Goal: Navigation & Orientation: Find specific page/section

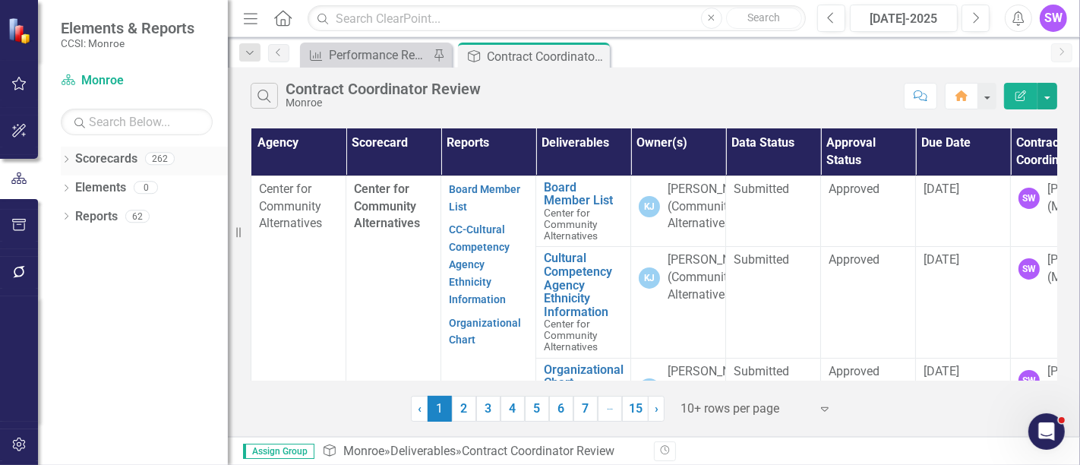
click at [63, 159] on icon "Dropdown" at bounding box center [66, 160] width 11 height 8
click at [68, 183] on icon "Dropdown" at bounding box center [73, 186] width 11 height 9
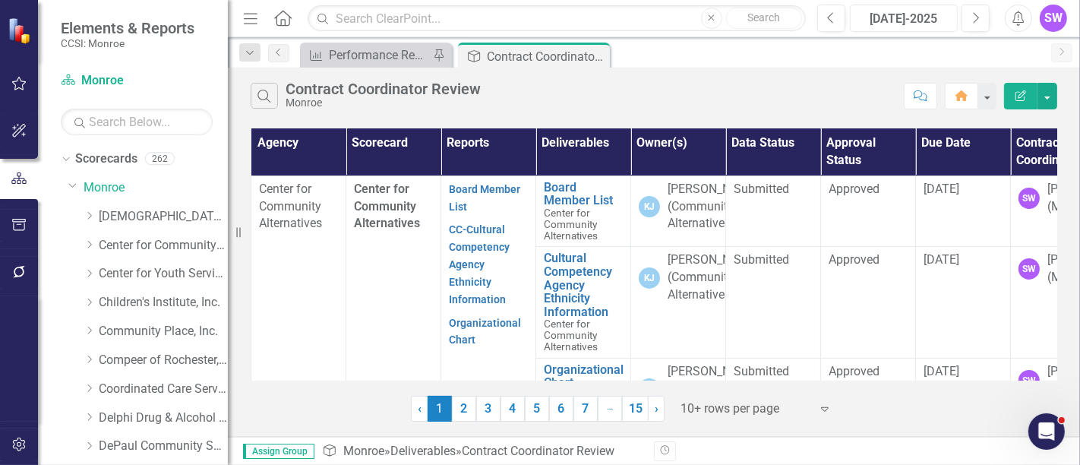
click at [926, 17] on div "[DATE]-2025" at bounding box center [903, 19] width 97 height 18
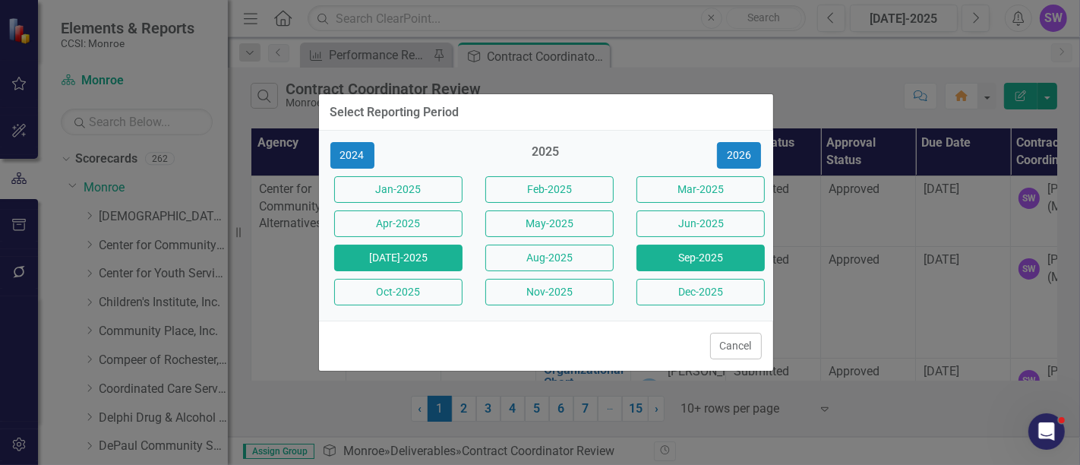
click at [722, 259] on button "Sep-2025" at bounding box center [700, 257] width 128 height 27
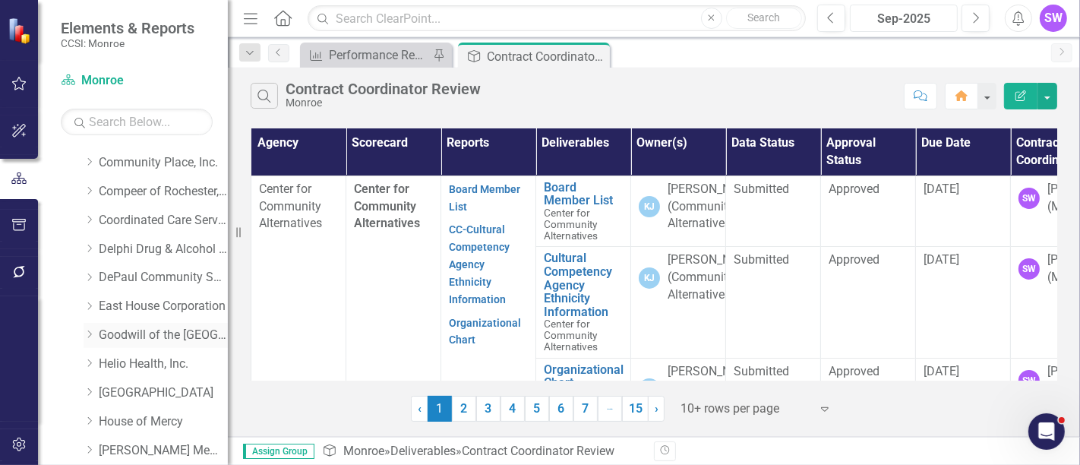
scroll to position [84, 0]
click at [90, 274] on icon "Dropdown" at bounding box center [89, 274] width 11 height 9
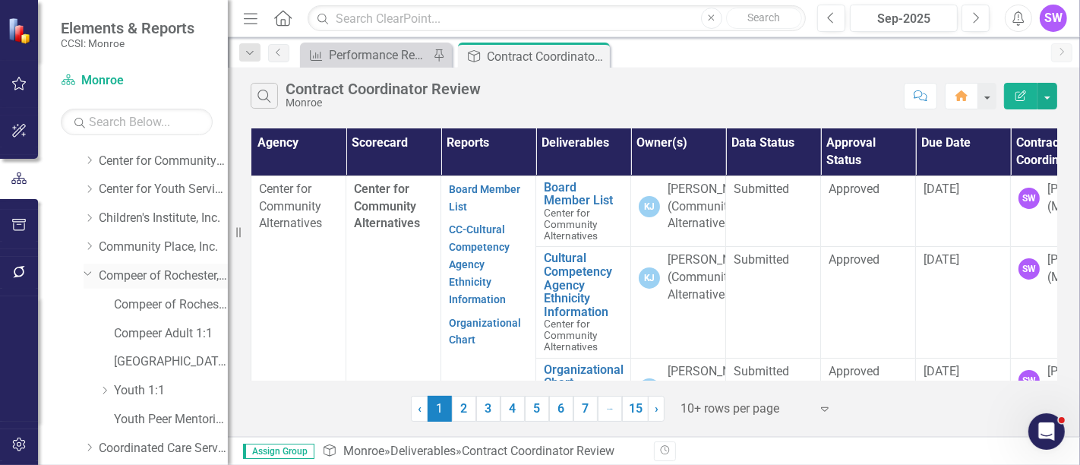
click at [156, 273] on link "Compeer of Rochester, Inc." at bounding box center [163, 275] width 129 height 17
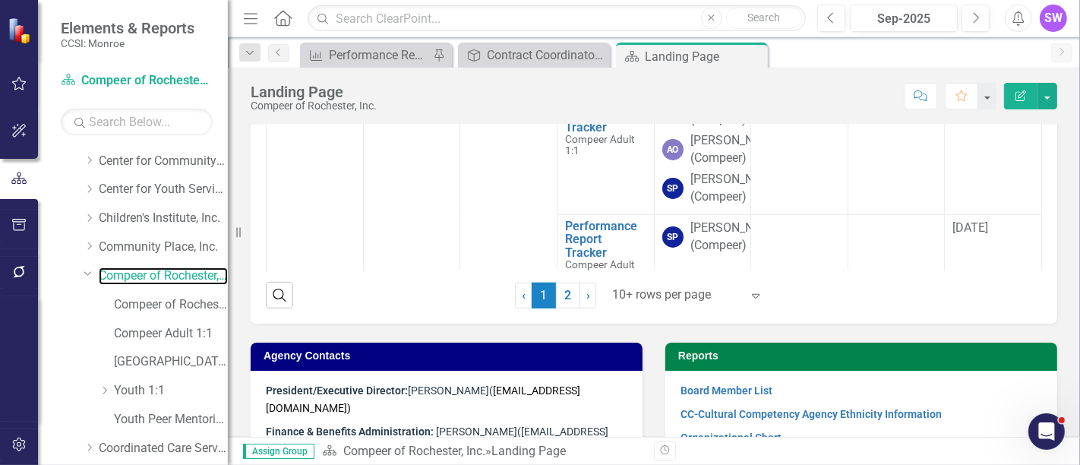
scroll to position [661, 0]
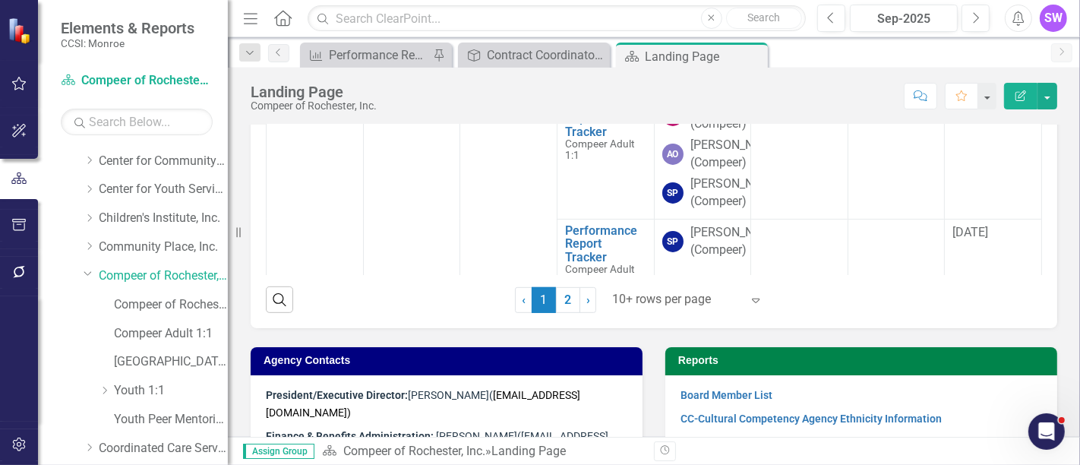
click at [668, 310] on div at bounding box center [676, 299] width 129 height 20
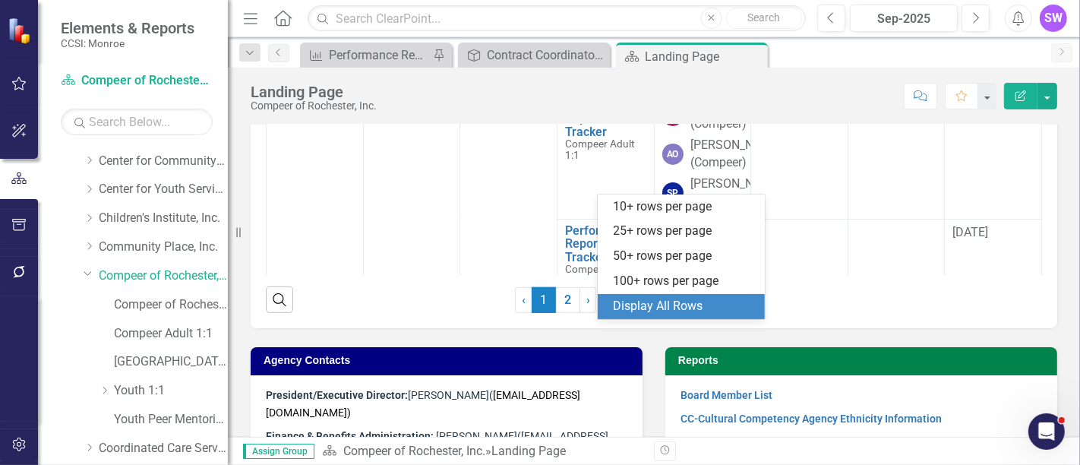
drag, startPoint x: 689, startPoint y: 304, endPoint x: 740, endPoint y: 313, distance: 52.3
click at [688, 305] on div "Display All Rows" at bounding box center [684, 306] width 143 height 17
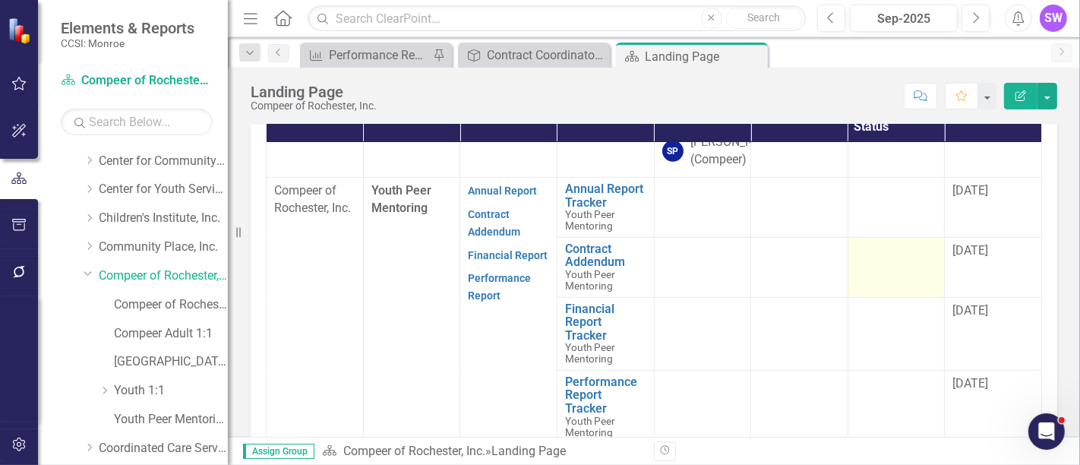
scroll to position [1304, 0]
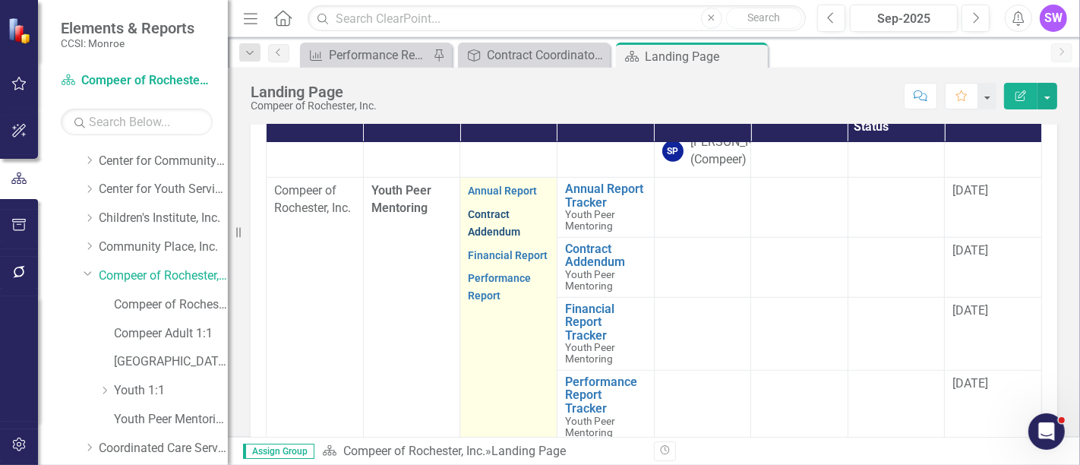
click at [489, 237] on link "Contract Addendum" at bounding box center [494, 223] width 52 height 30
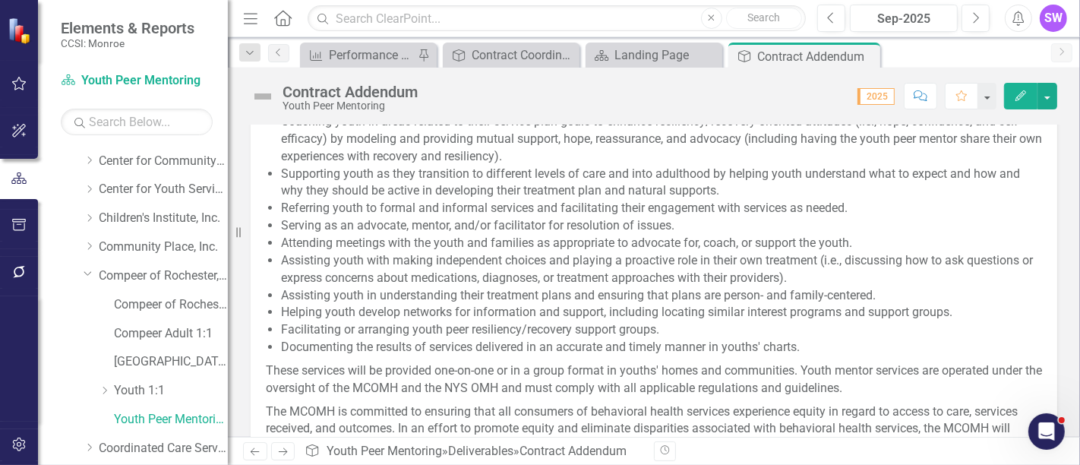
scroll to position [922, 0]
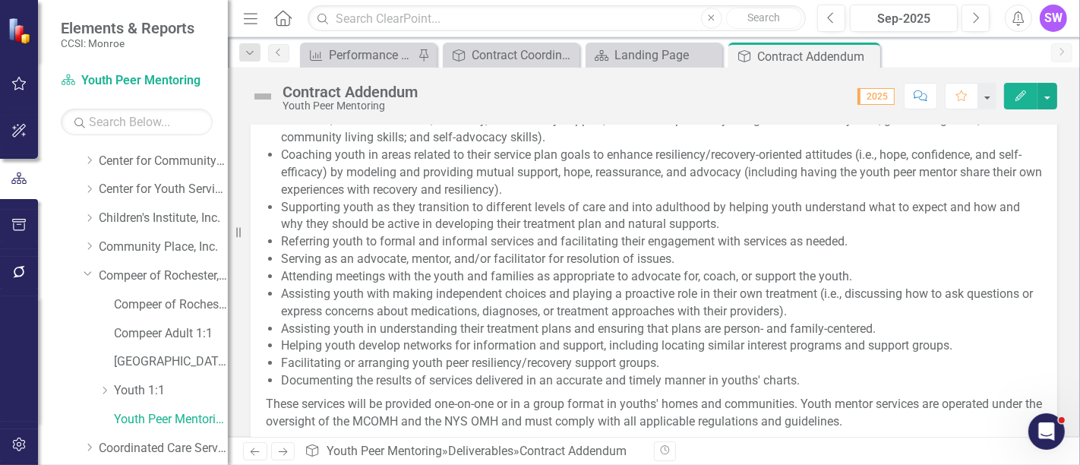
click at [1054, 265] on div "Service Description Compeer at [STREET_ADDRESS][US_STATE] will provide youth pe…" at bounding box center [653, 181] width 829 height 830
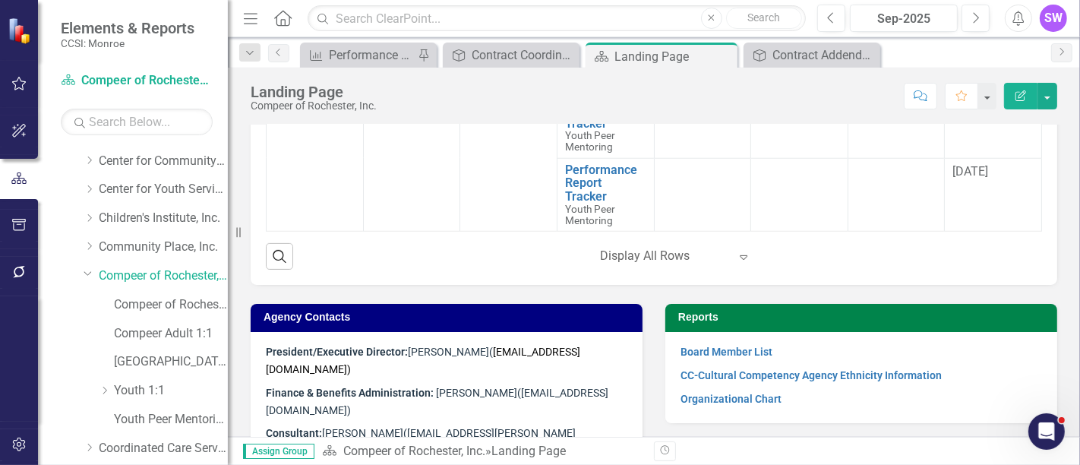
scroll to position [1181, 0]
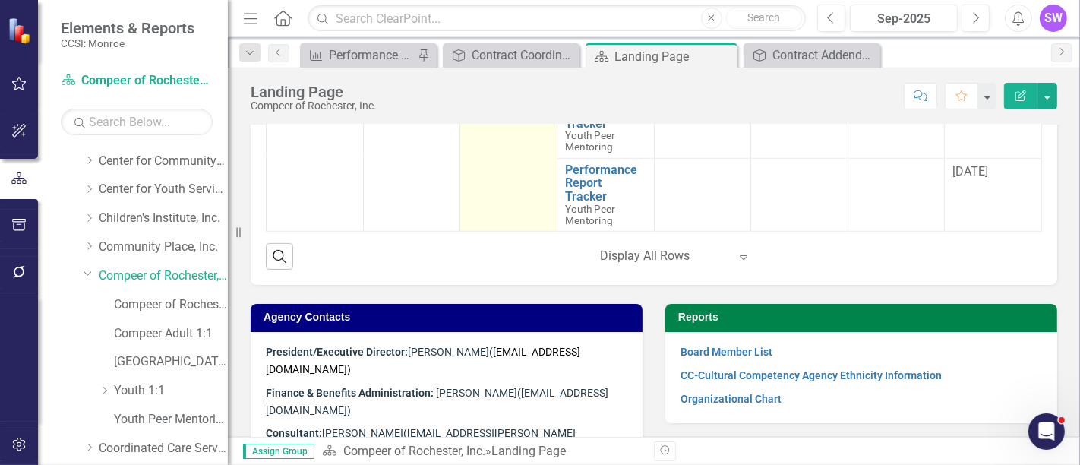
click at [481, 90] on link "Performance Report" at bounding box center [499, 75] width 63 height 30
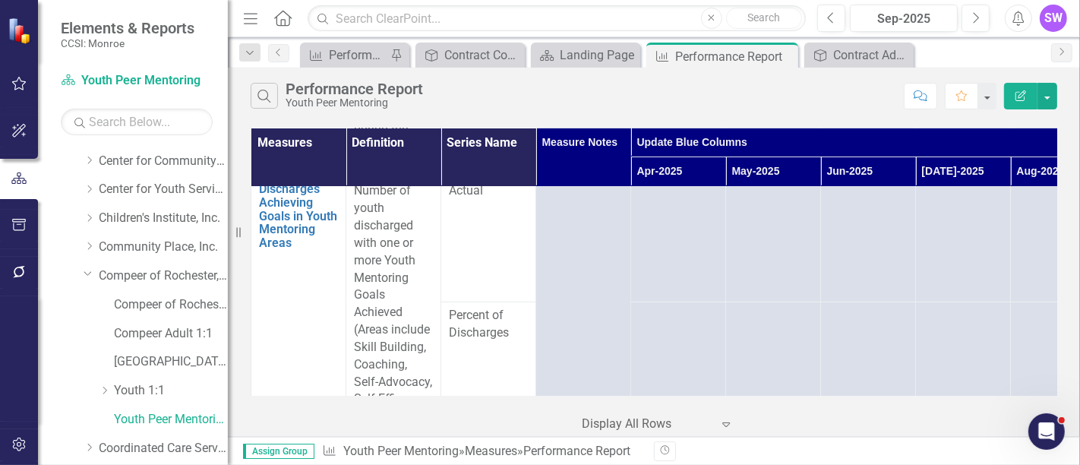
scroll to position [674, 0]
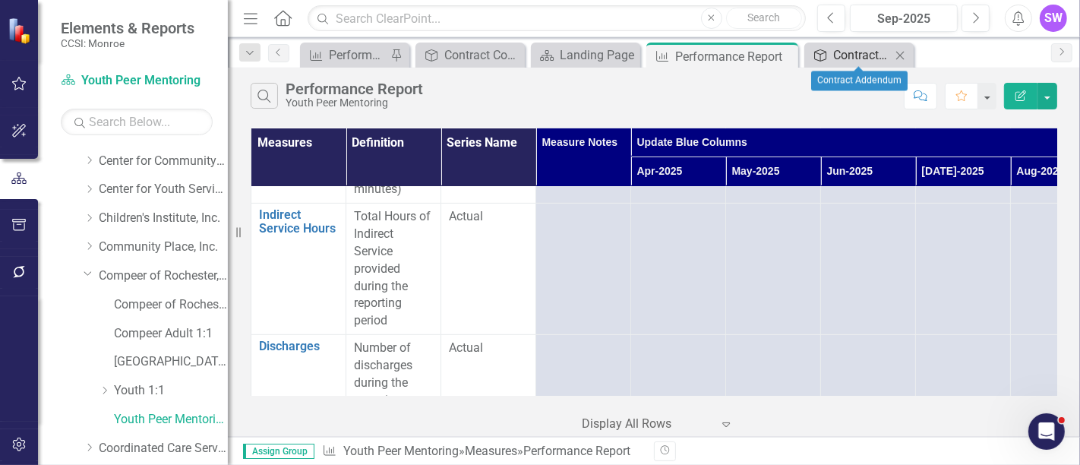
click at [872, 53] on div "Contract Addendum" at bounding box center [862, 55] width 58 height 19
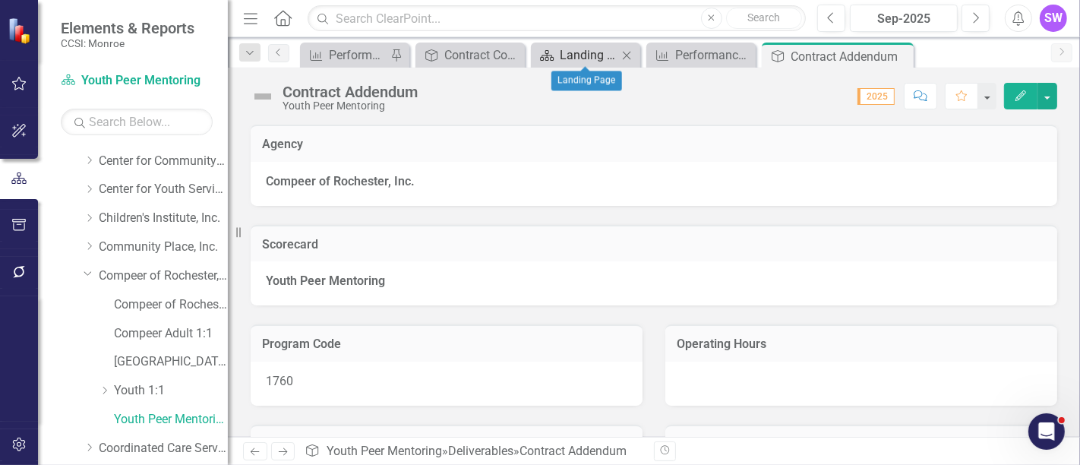
click at [588, 55] on div "Landing Page" at bounding box center [589, 55] width 58 height 19
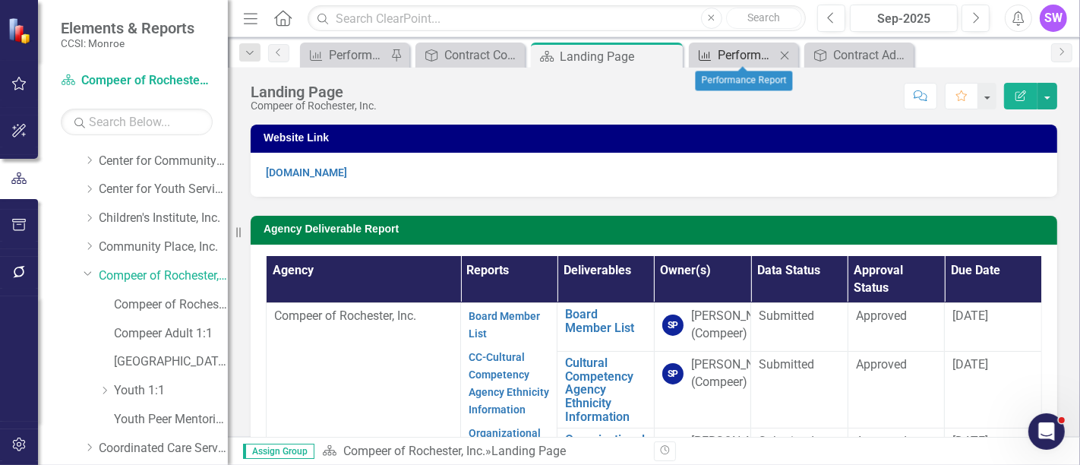
click at [744, 55] on div "Performance Report" at bounding box center [746, 55] width 58 height 19
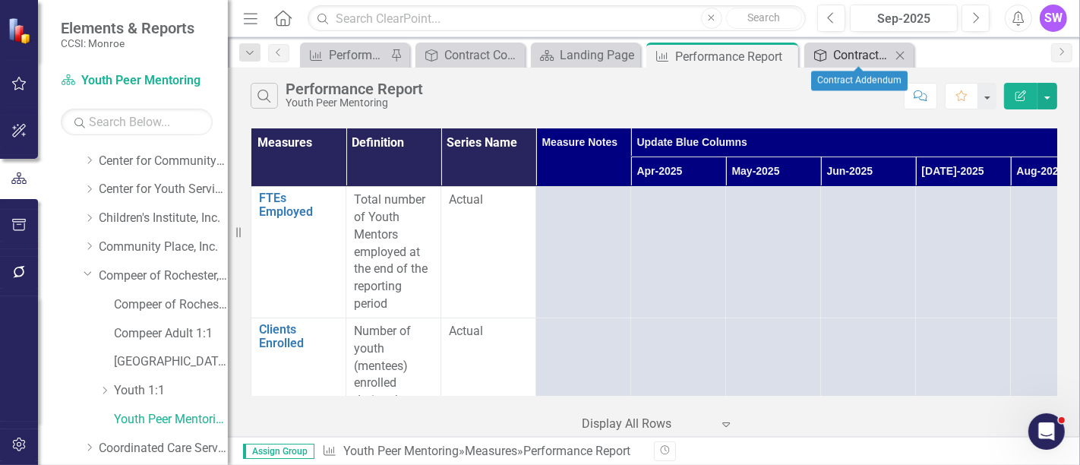
click at [866, 51] on div "Contract Addendum" at bounding box center [862, 55] width 58 height 19
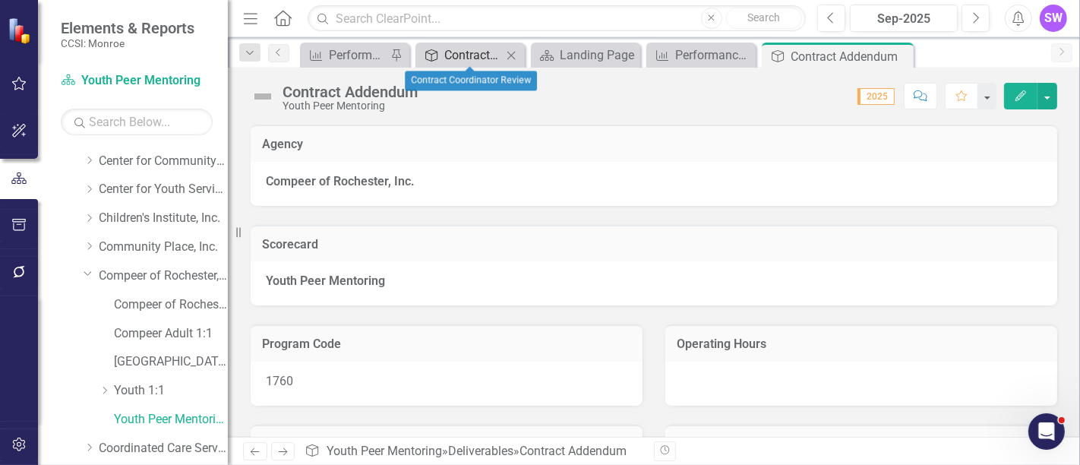
click at [456, 55] on div "Contract Coordinator Review" at bounding box center [473, 55] width 58 height 19
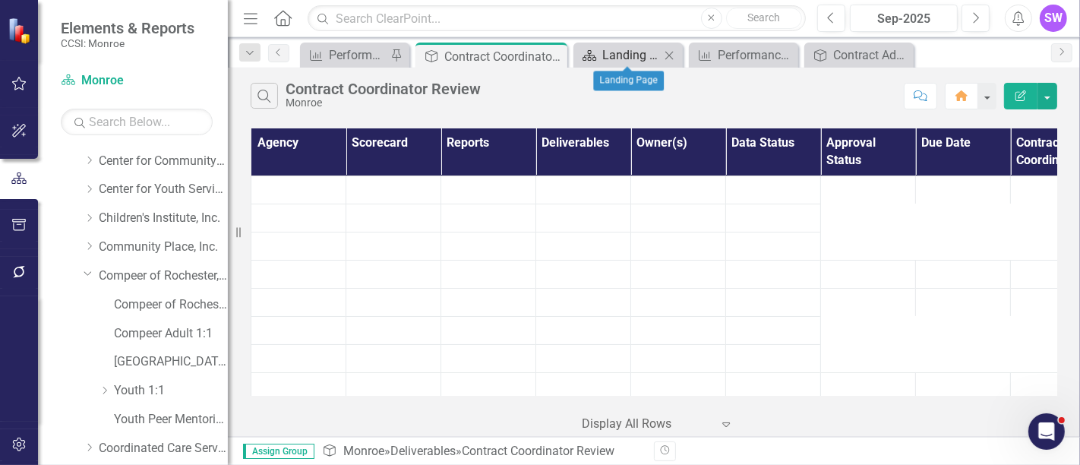
click at [616, 52] on div "Landing Page" at bounding box center [631, 55] width 58 height 19
